Goal: Task Accomplishment & Management: Manage account settings

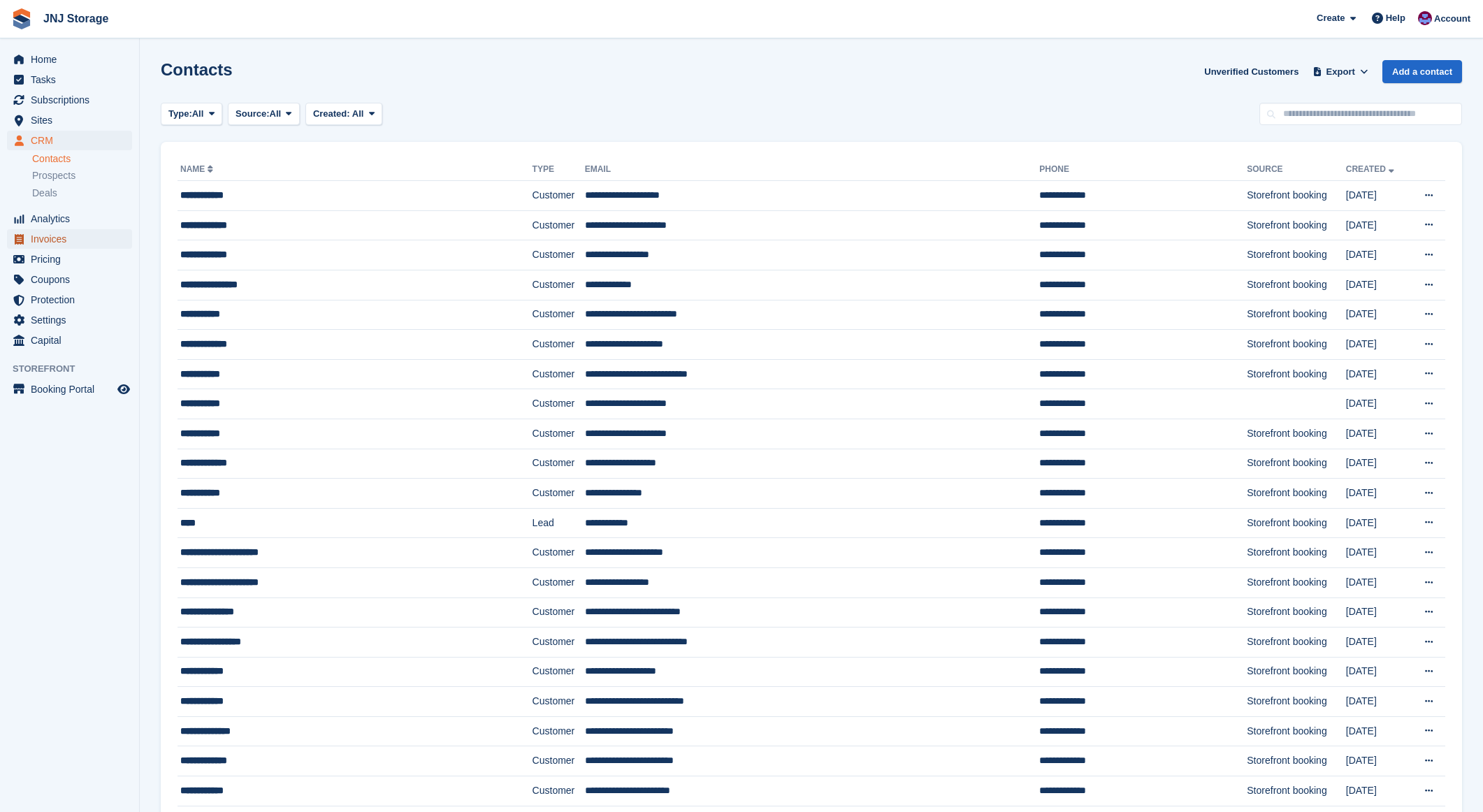
click at [51, 246] on span "Invoices" at bounding box center [72, 239] width 84 height 19
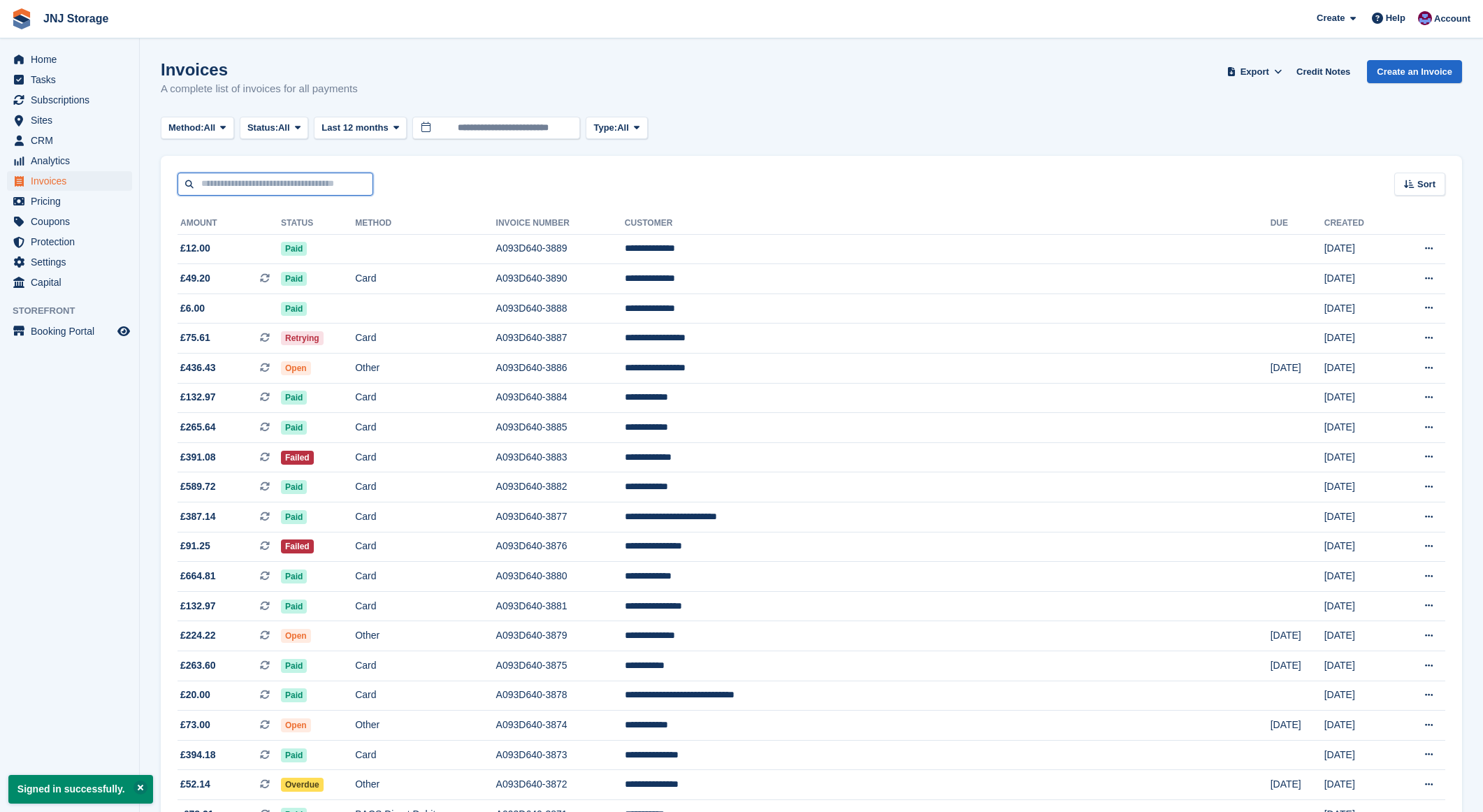
click at [238, 188] on input "text" at bounding box center [275, 184] width 196 height 23
type input "*******"
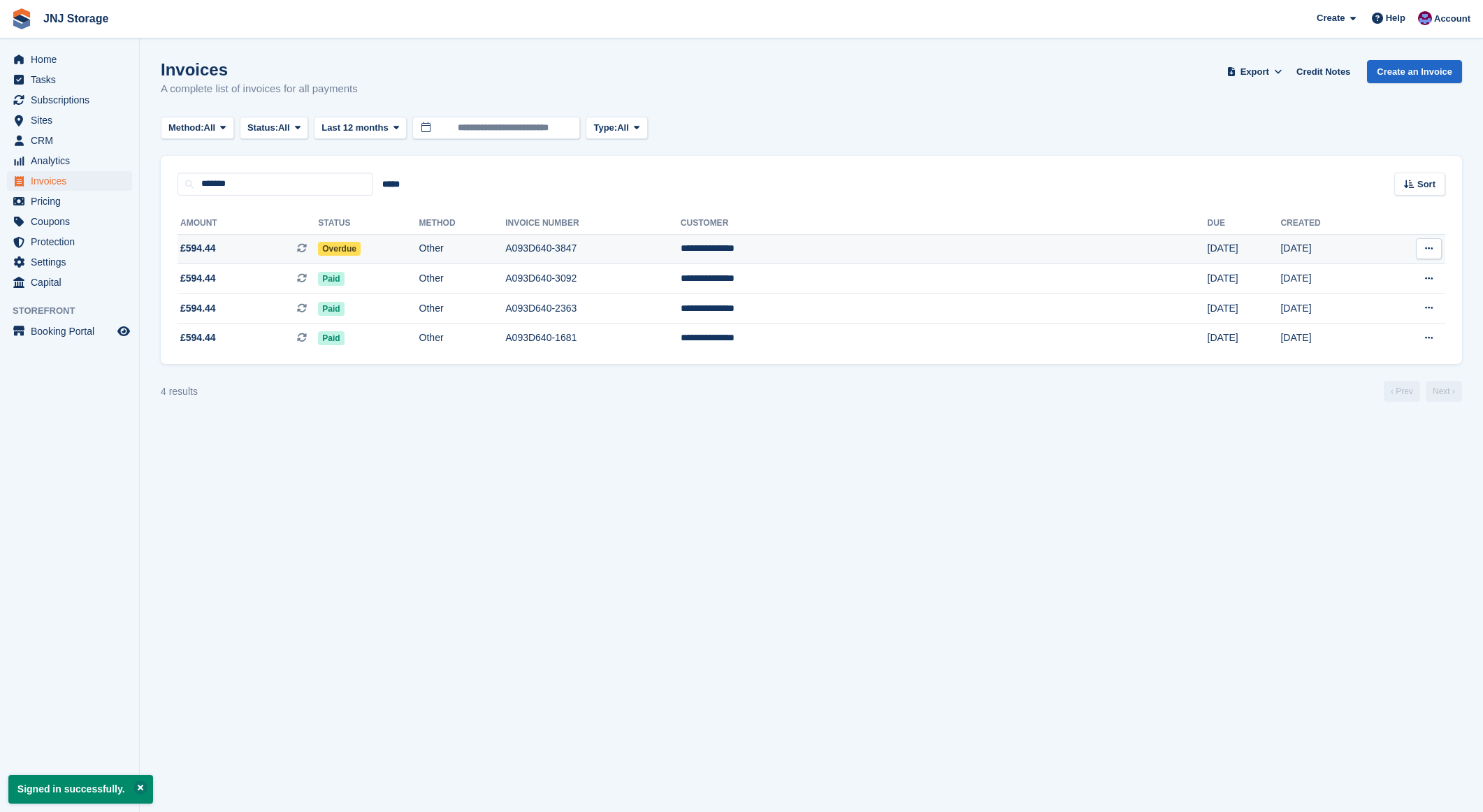
click at [252, 246] on span "£594.44 This is a recurring subscription invoice." at bounding box center [248, 248] width 141 height 14
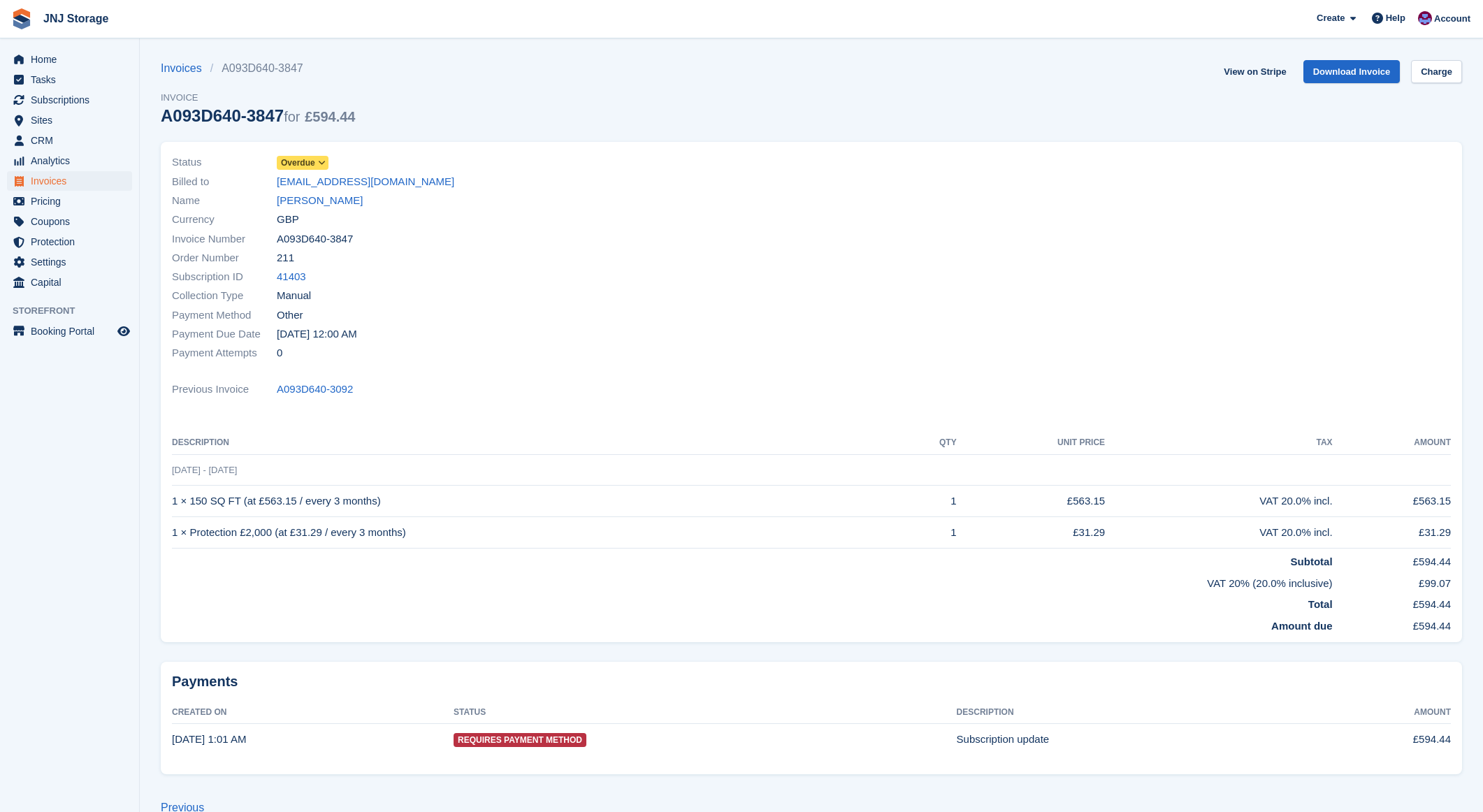
click at [306, 162] on span "Overdue" at bounding box center [298, 163] width 34 height 13
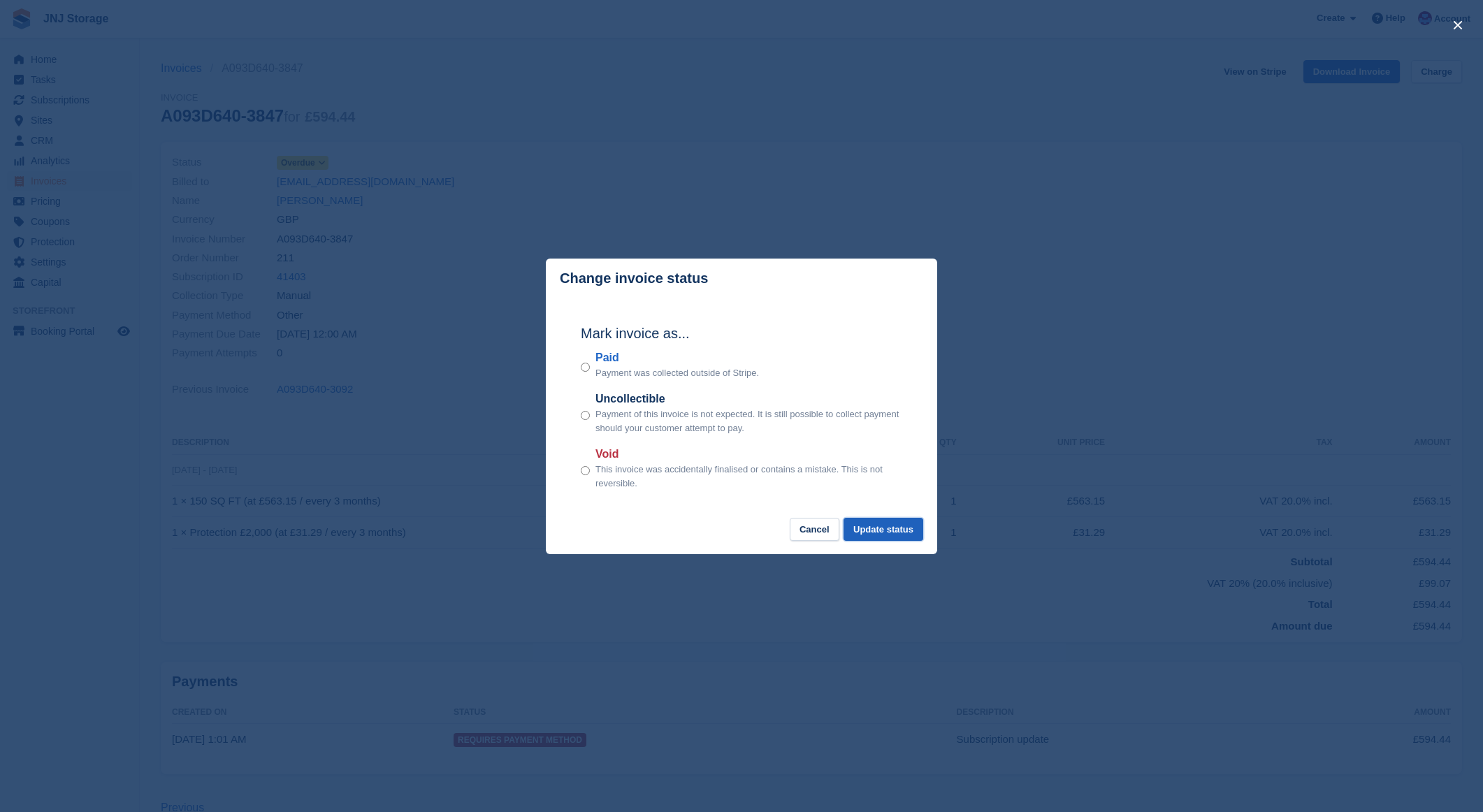
click at [874, 528] on button "Update status" at bounding box center [883, 528] width 80 height 23
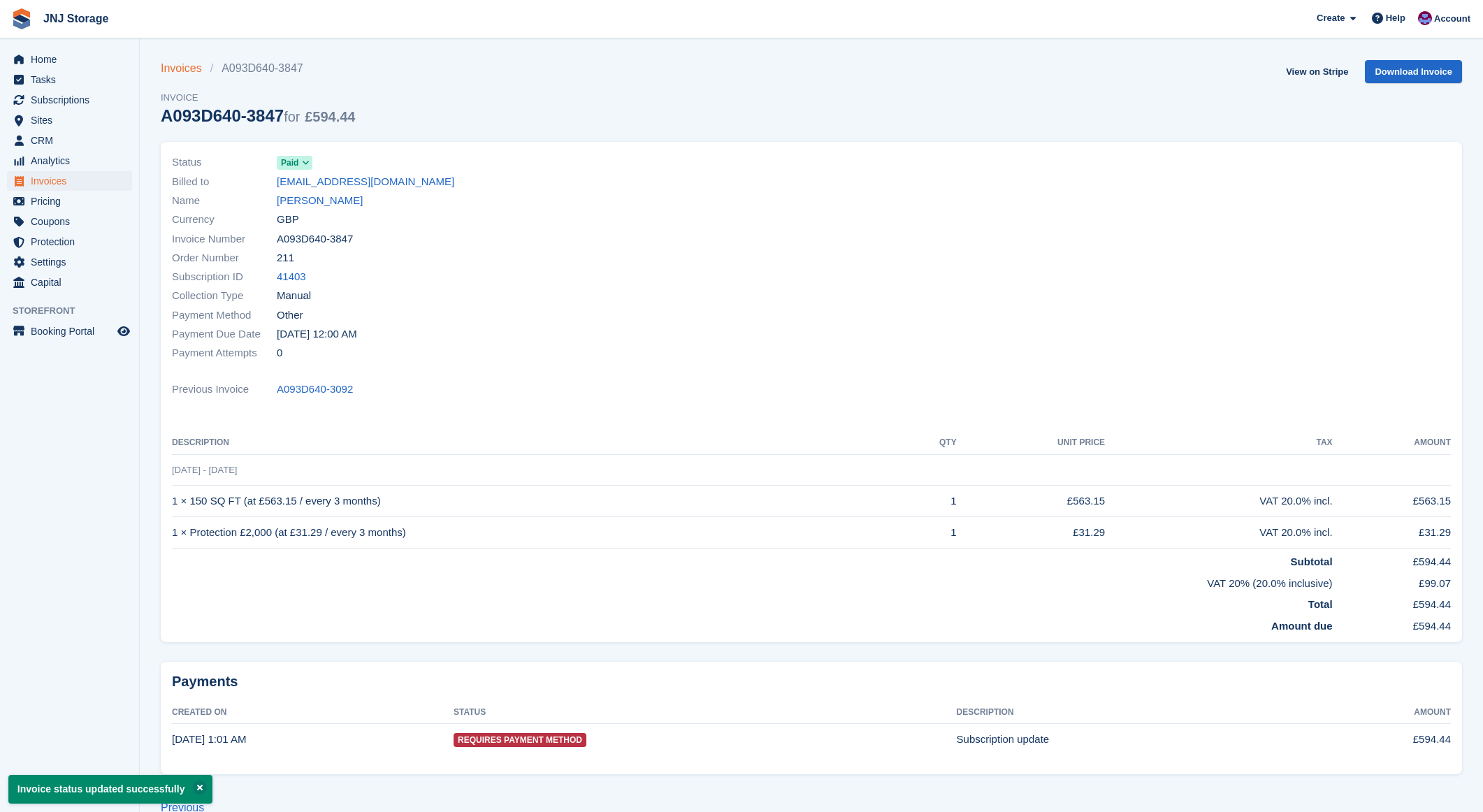
click at [174, 70] on link "Invoices" at bounding box center [185, 69] width 50 height 17
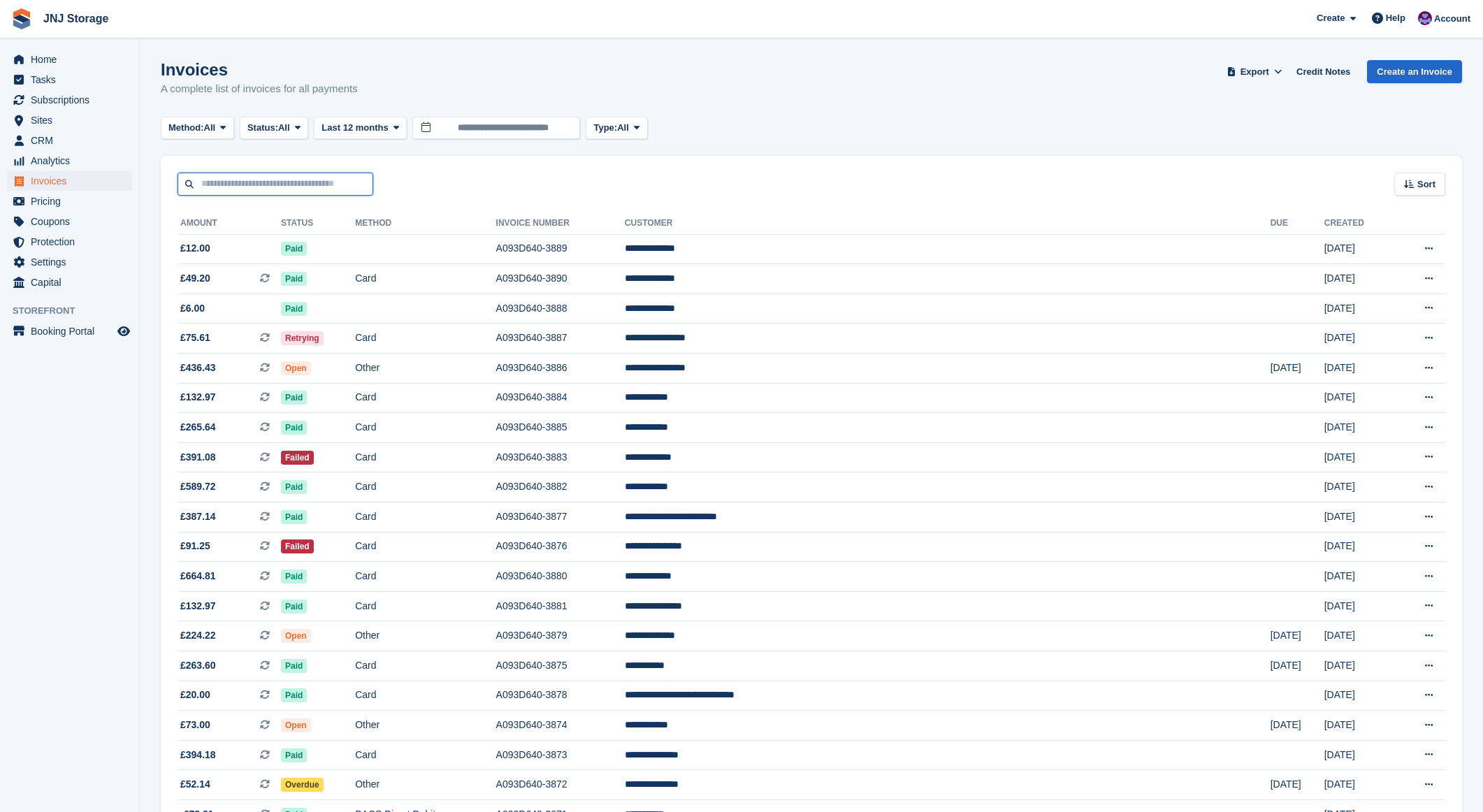
click at [269, 181] on input "text" at bounding box center [275, 184] width 196 height 23
type input "*******"
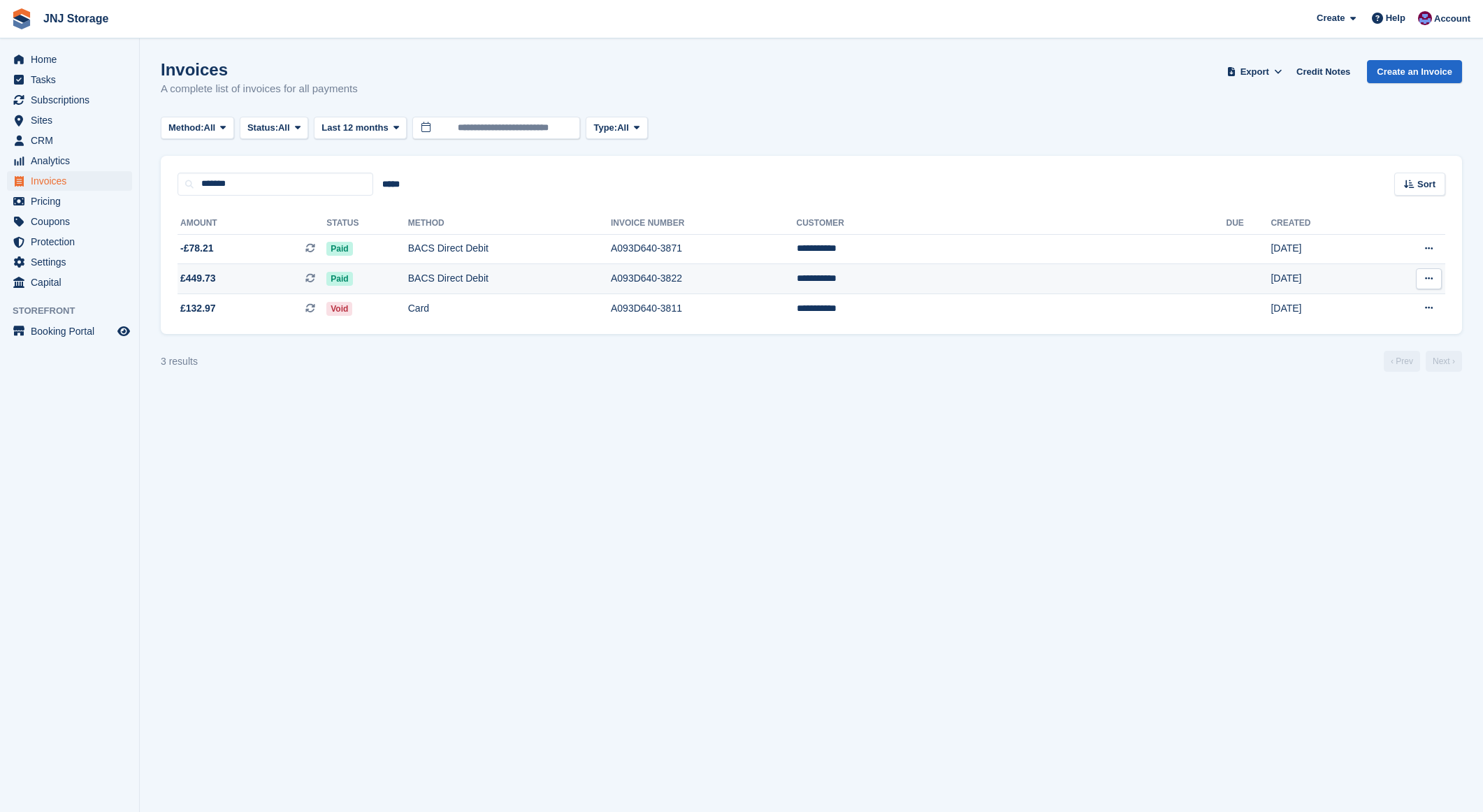
click at [262, 279] on span "£449.73 This is a recurring subscription invoice." at bounding box center [252, 278] width 149 height 14
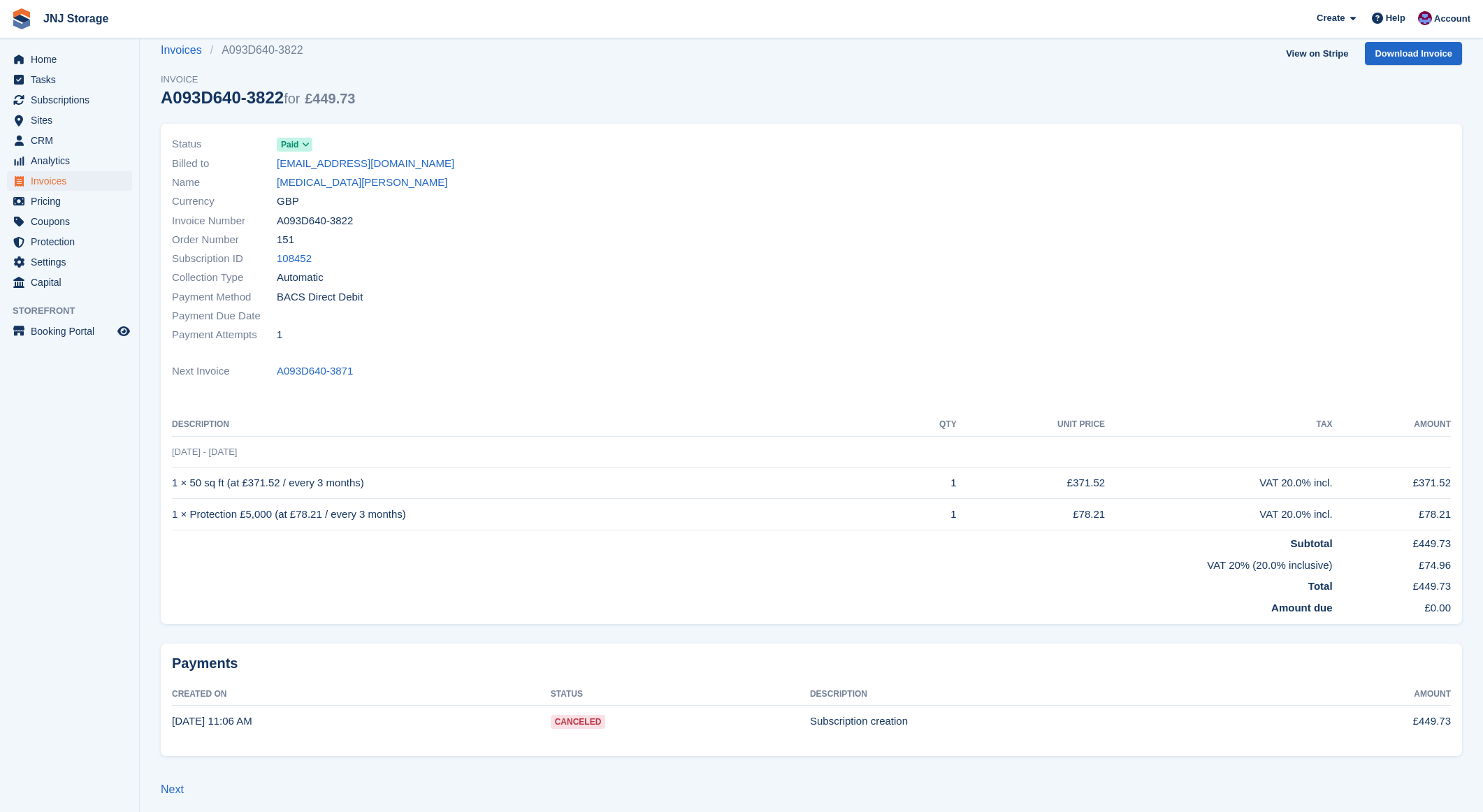
scroll to position [25, 0]
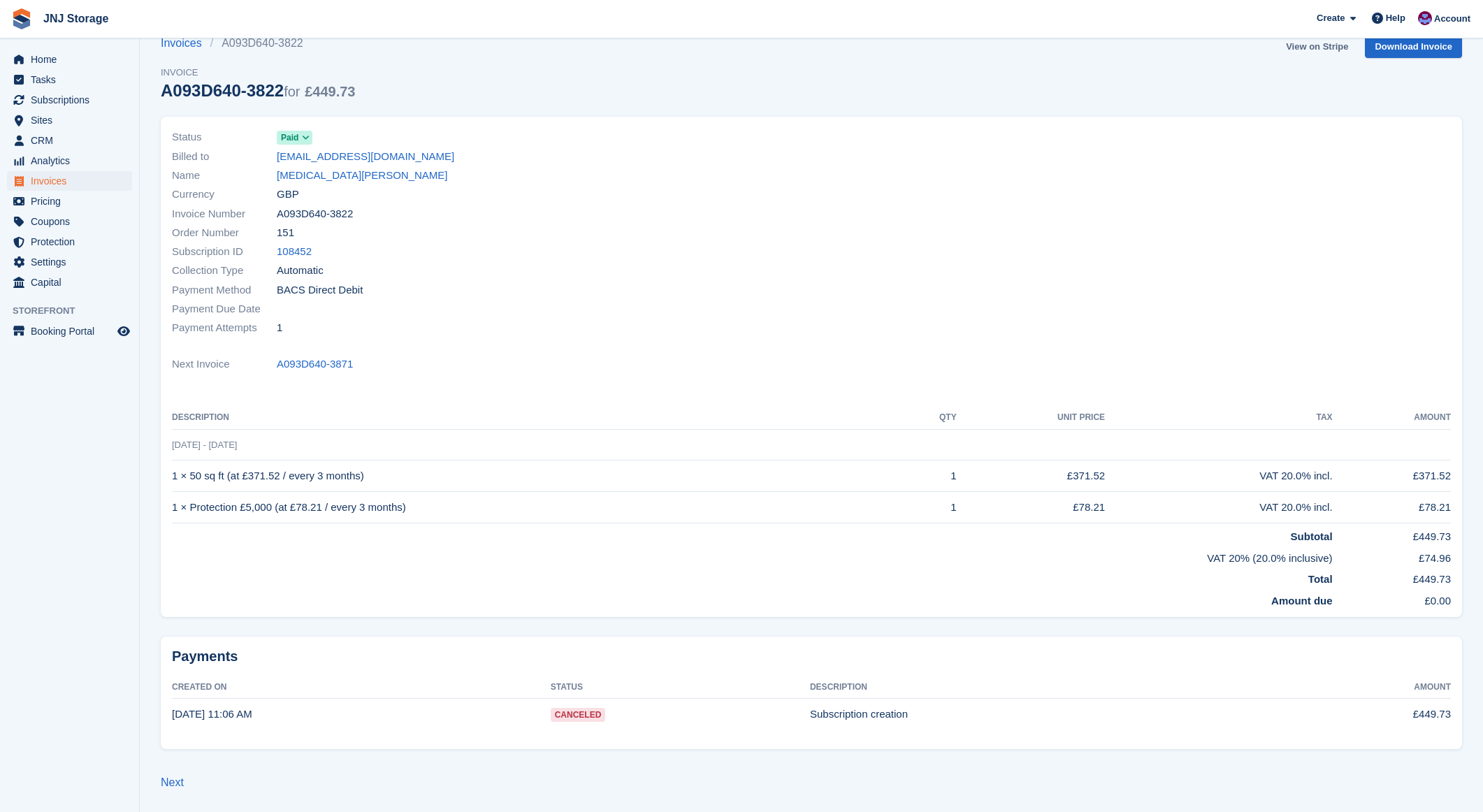
click at [1309, 44] on link "View on Stripe" at bounding box center [1316, 46] width 74 height 23
click at [185, 46] on link "Invoices" at bounding box center [185, 43] width 50 height 17
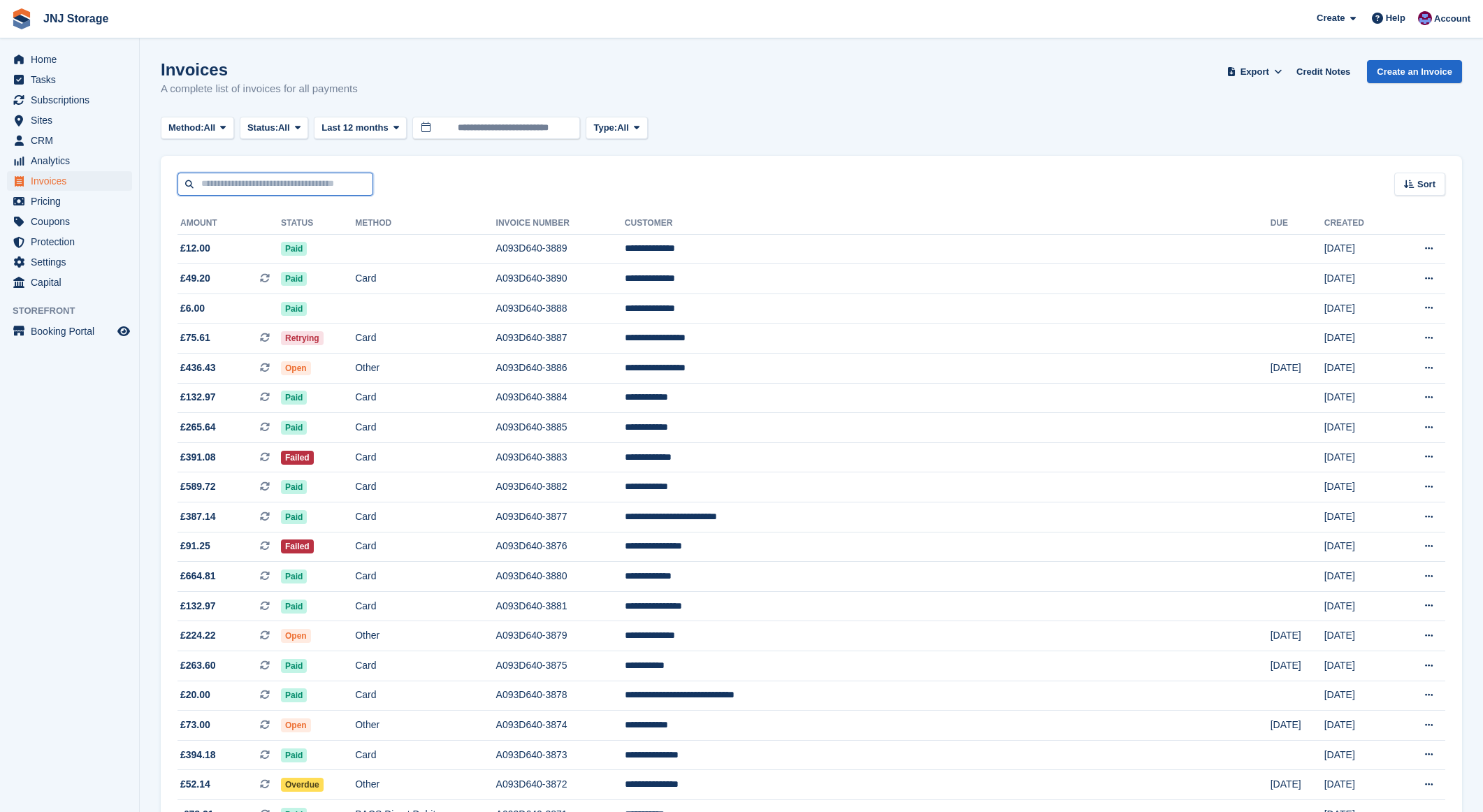
click at [296, 185] on input "text" at bounding box center [275, 184] width 196 height 23
type input "********"
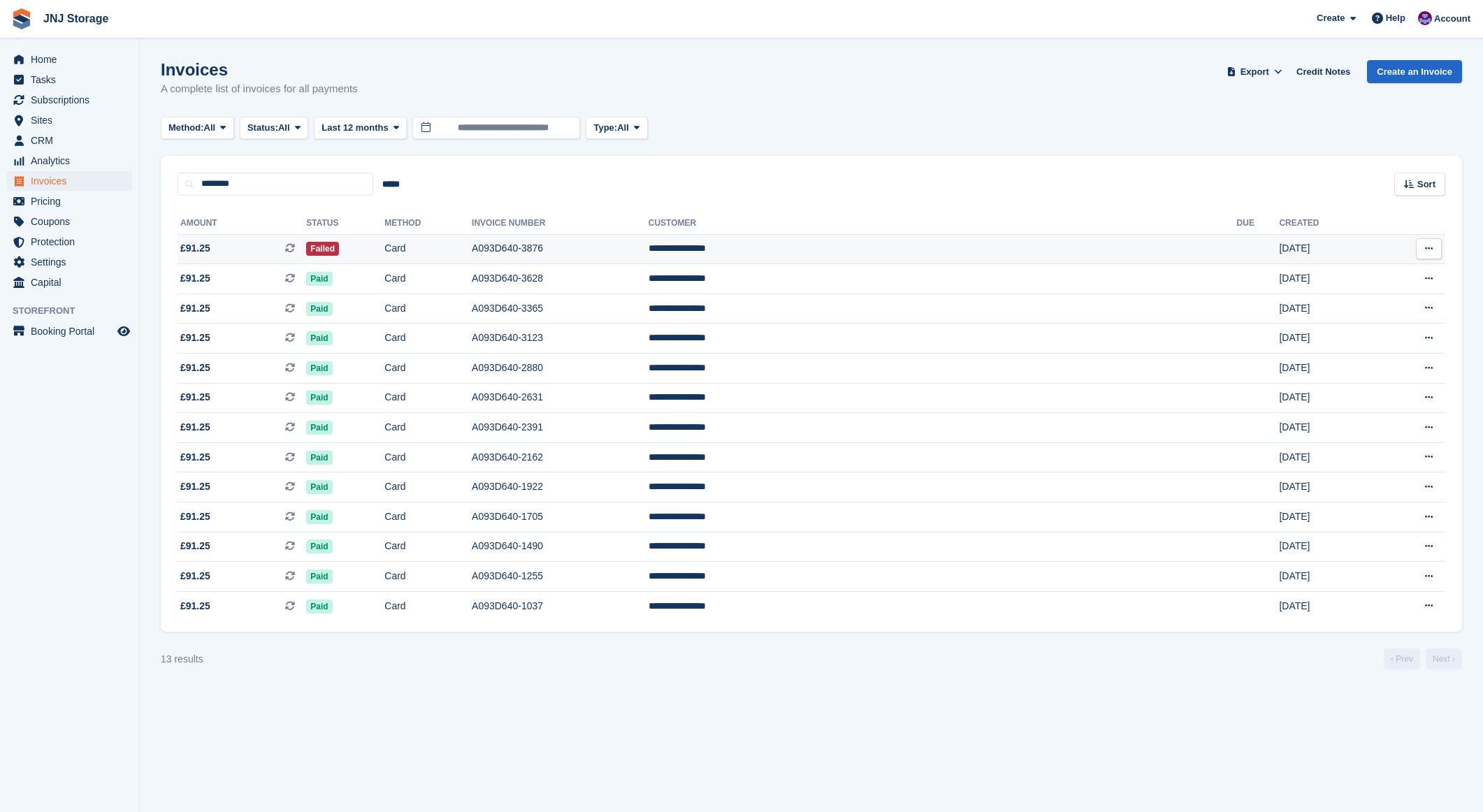
click at [290, 251] on span "£91.25 This is a recurring subscription invoice." at bounding box center [242, 248] width 129 height 14
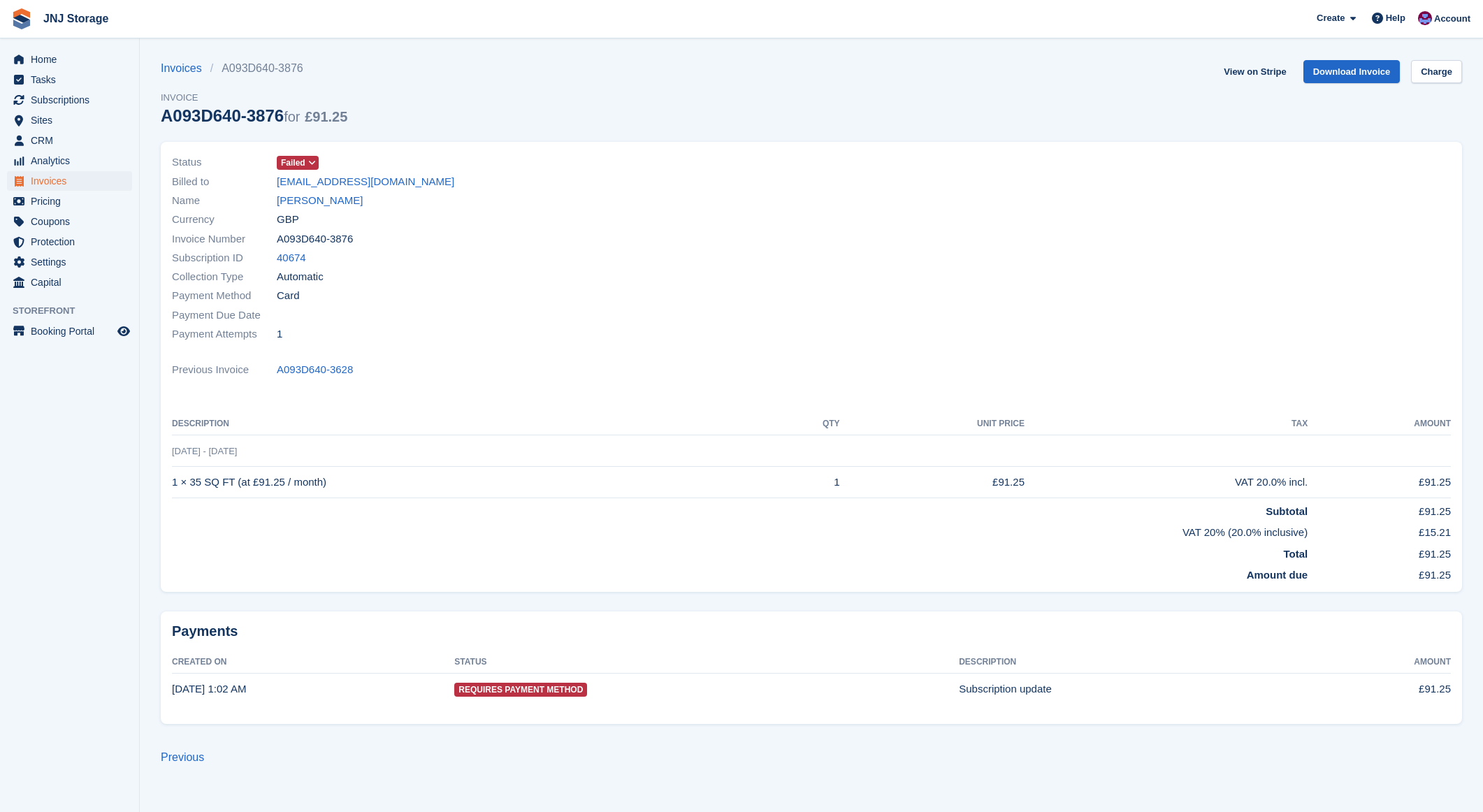
click at [313, 164] on icon at bounding box center [312, 163] width 8 height 8
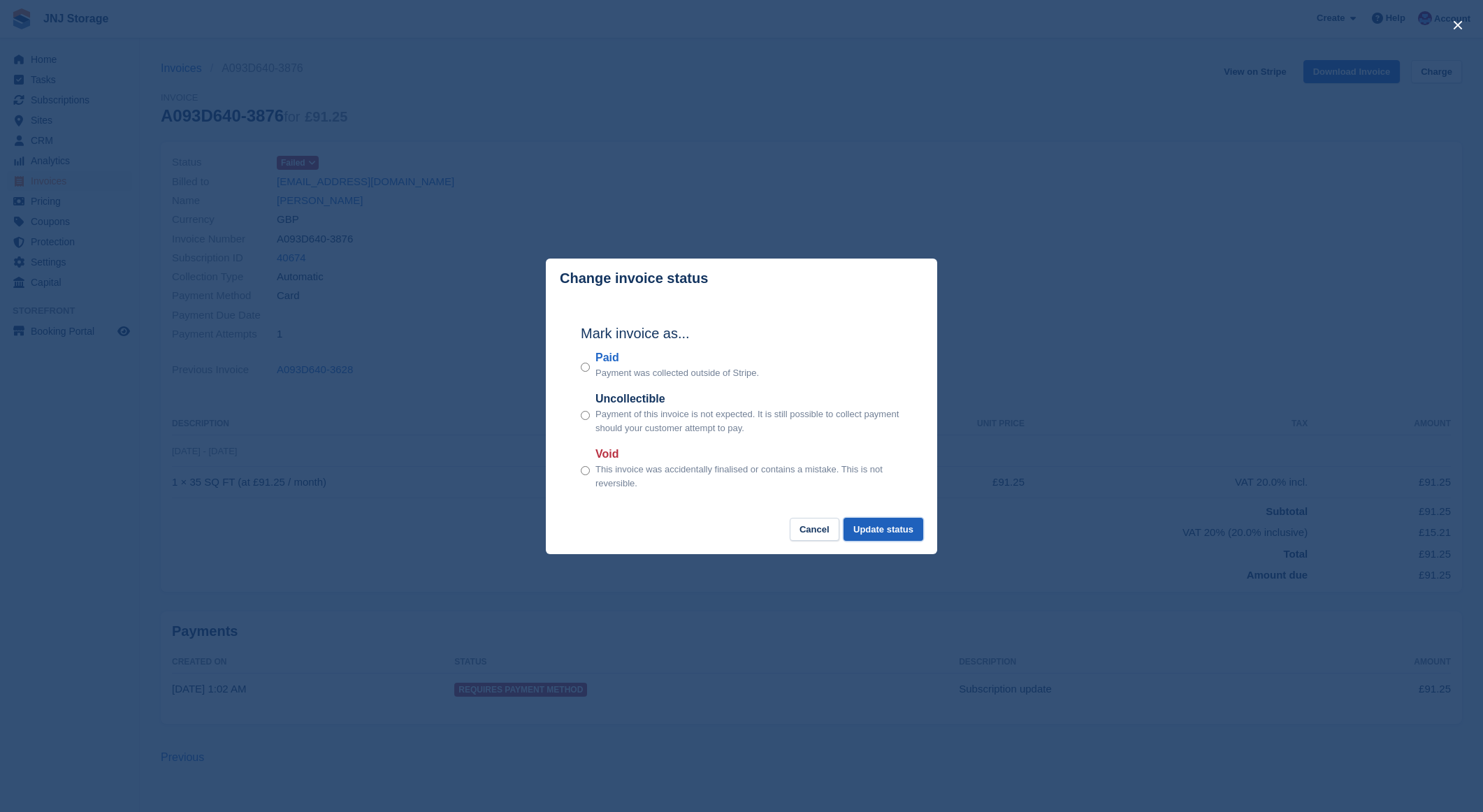
click at [865, 526] on button "Update status" at bounding box center [883, 528] width 80 height 23
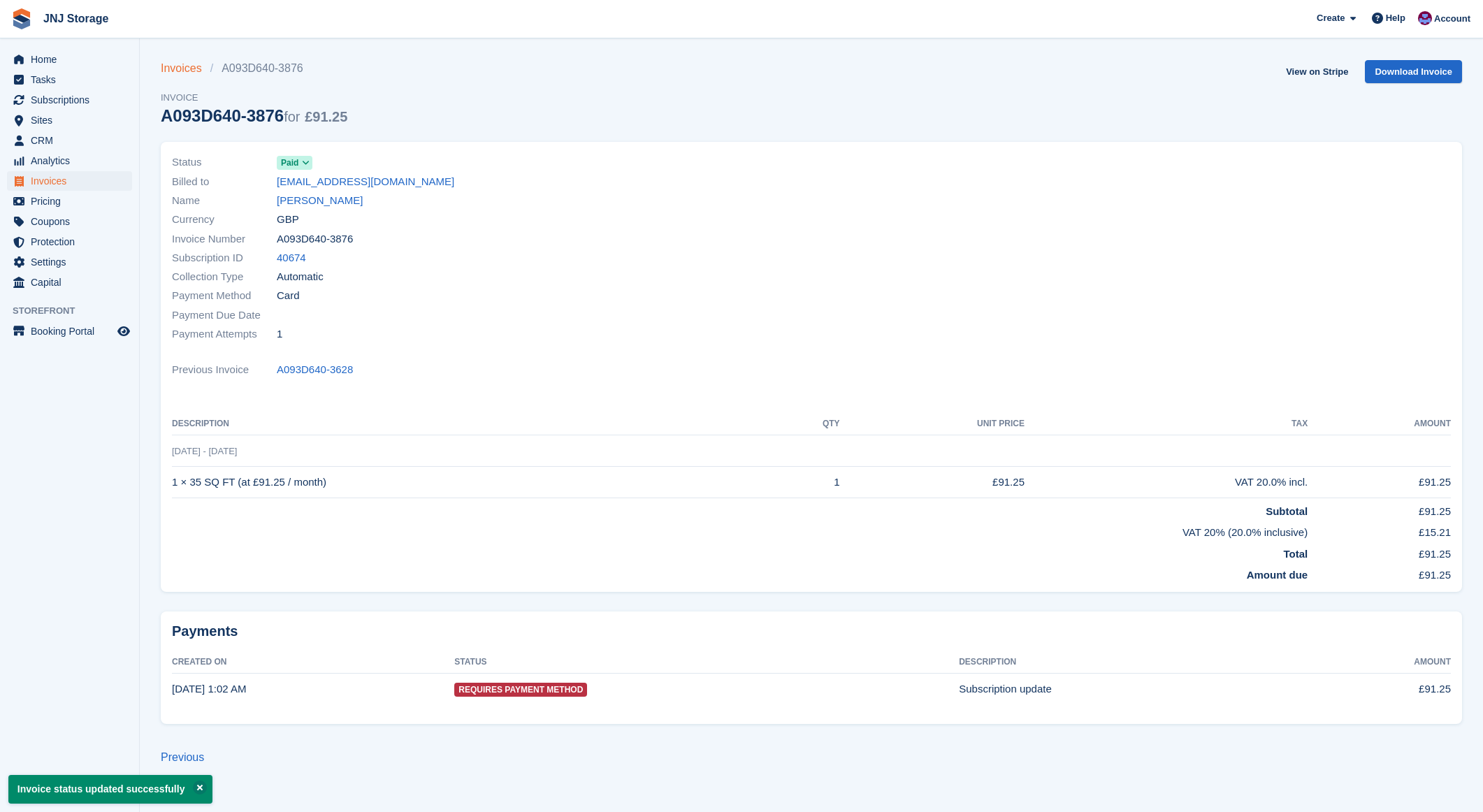
click at [185, 69] on link "Invoices" at bounding box center [185, 69] width 50 height 17
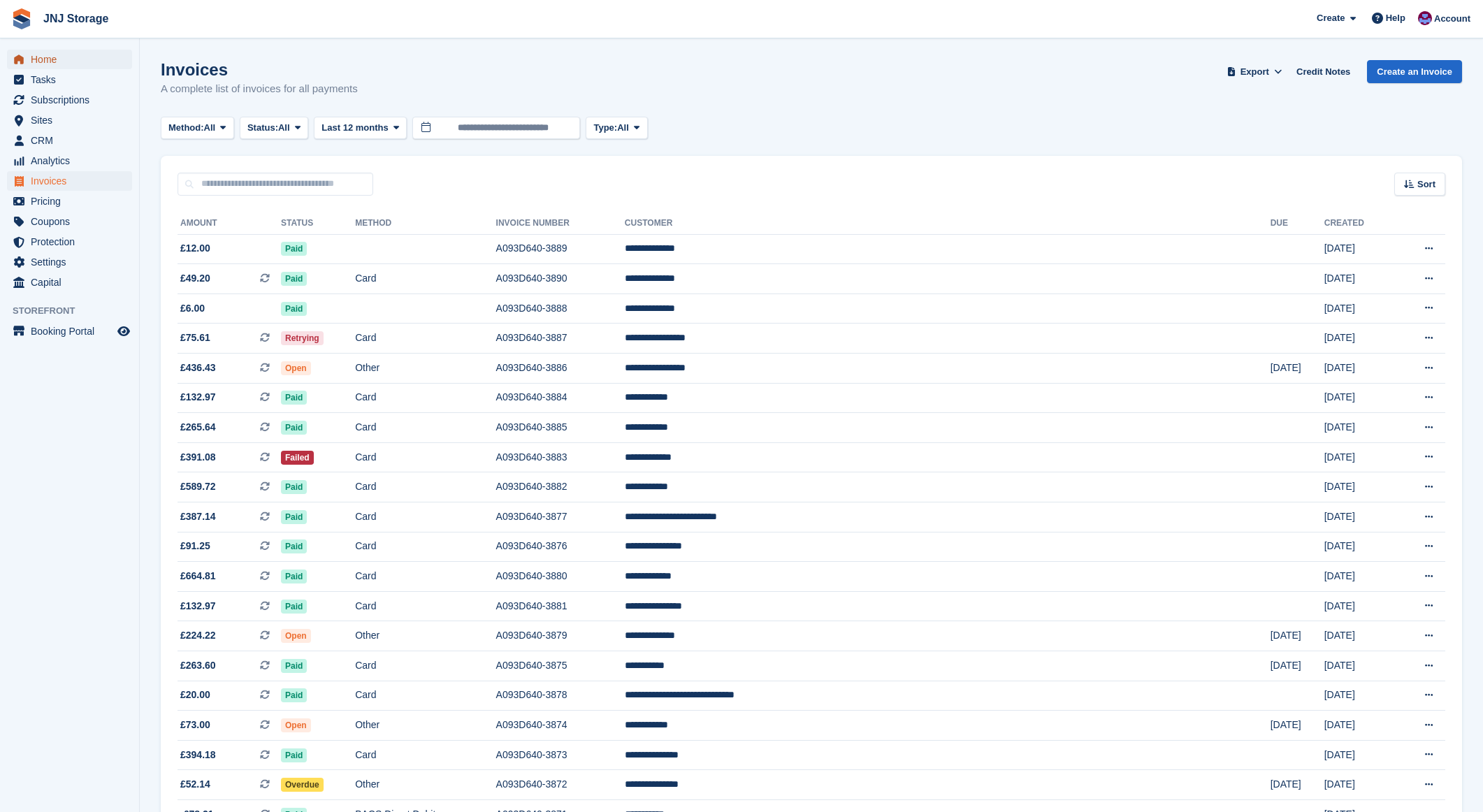
click at [79, 57] on span "Home" at bounding box center [72, 59] width 84 height 19
